Goal: Task Accomplishment & Management: Use online tool/utility

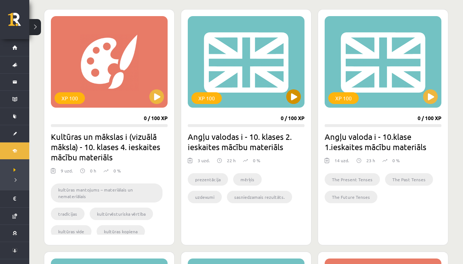
scroll to position [198, 0]
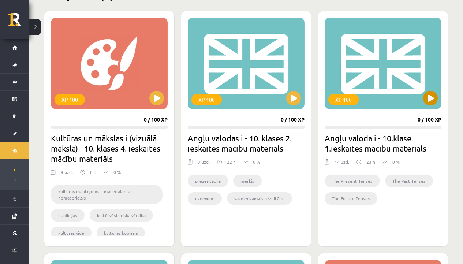
click at [365, 73] on div "XP 100" at bounding box center [383, 64] width 117 height 92
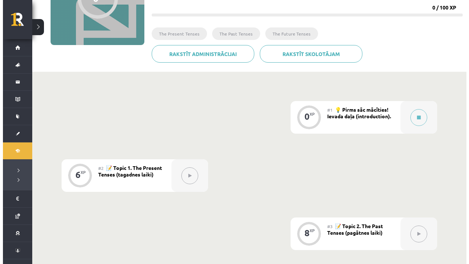
scroll to position [192, 0]
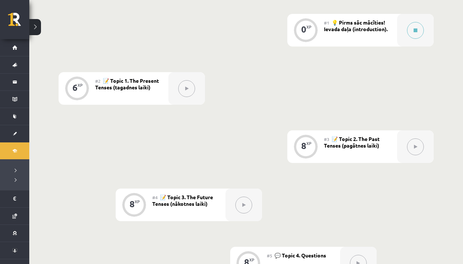
click at [321, 29] on div "0 XP" at bounding box center [306, 30] width 37 height 33
click at [398, 22] on div at bounding box center [416, 30] width 37 height 33
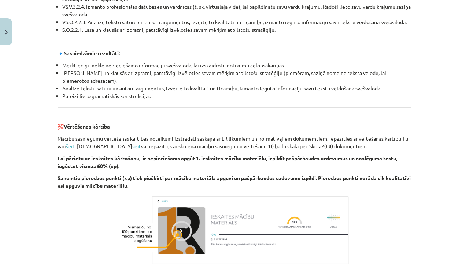
scroll to position [838, 0]
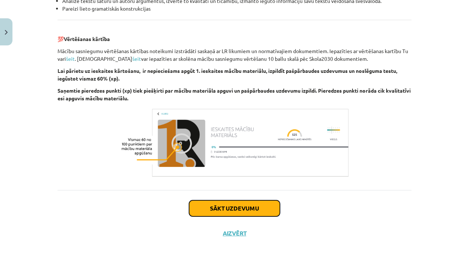
click at [225, 208] on button "Sākt uzdevumu" at bounding box center [234, 208] width 91 height 16
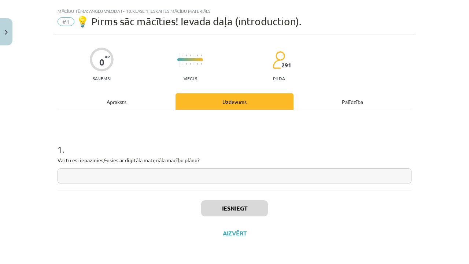
click at [166, 176] on input "text" at bounding box center [235, 176] width 354 height 15
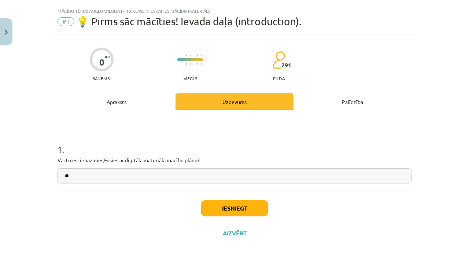
drag, startPoint x: 229, startPoint y: 189, endPoint x: 239, endPoint y: 195, distance: 11.7
type input "**"
click at [235, 204] on button "Iesniegt" at bounding box center [234, 208] width 67 height 16
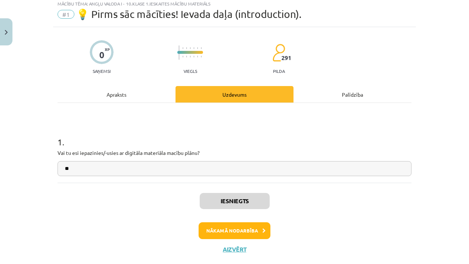
scroll to position [29, 0]
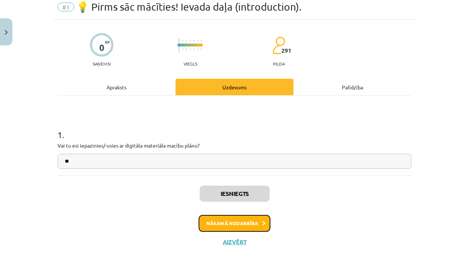
click at [219, 223] on button "Nākamā nodarbība" at bounding box center [235, 223] width 72 height 17
